Goal: Transaction & Acquisition: Purchase product/service

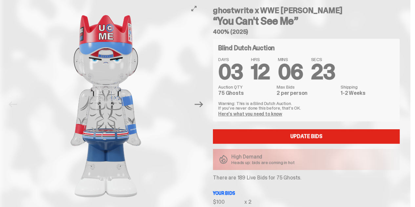
scroll to position [26, 0]
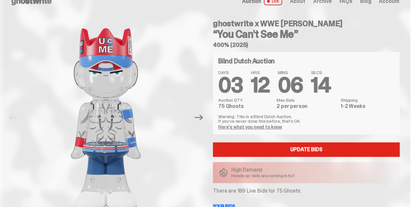
scroll to position [13, 0]
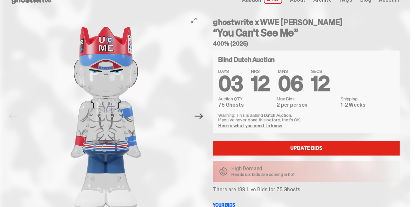
click at [202, 117] on icon "Next" at bounding box center [199, 116] width 9 height 9
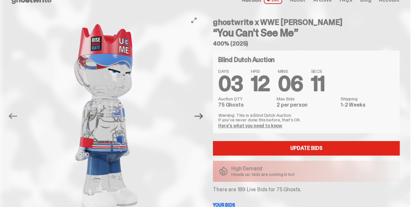
click at [202, 117] on icon "Next" at bounding box center [199, 116] width 9 height 9
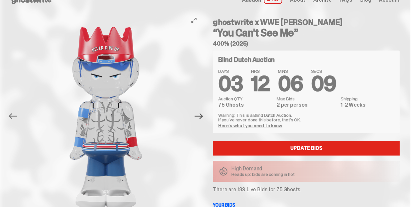
click at [202, 117] on icon "Next" at bounding box center [199, 116] width 9 height 9
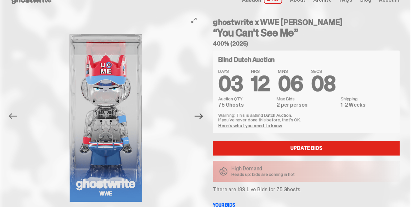
click at [202, 117] on icon "Next" at bounding box center [199, 116] width 9 height 9
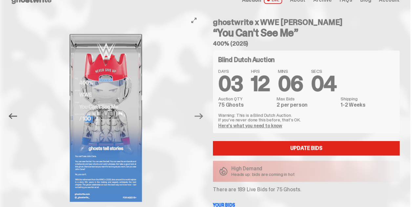
click at [17, 117] on icon "Previous" at bounding box center [13, 116] width 9 height 9
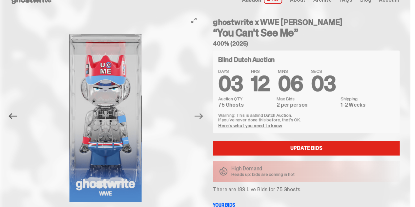
click at [17, 117] on icon "Previous" at bounding box center [13, 116] width 9 height 9
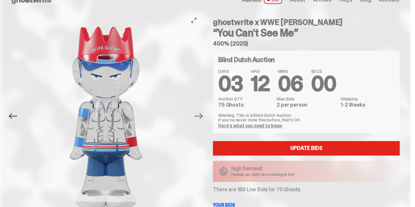
click at [17, 117] on icon "Previous" at bounding box center [13, 116] width 9 height 9
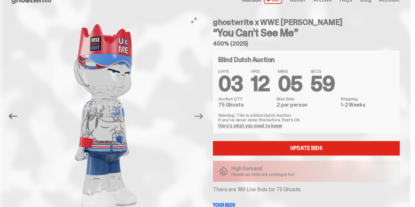
click at [17, 117] on icon "Previous" at bounding box center [13, 116] width 9 height 9
